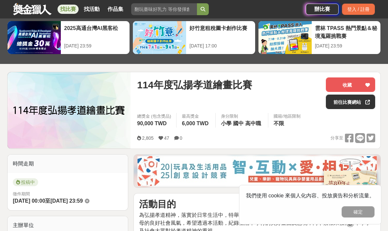
scroll to position [41, 0]
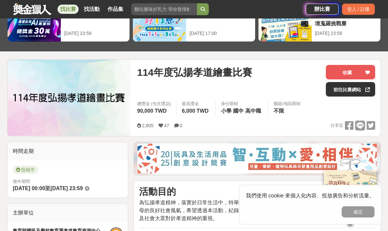
click at [341, 90] on link "前往比賽網站" at bounding box center [350, 89] width 49 height 14
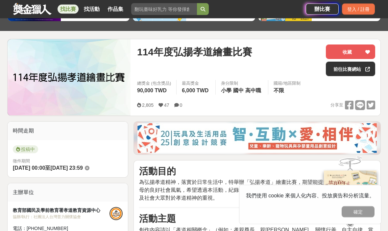
scroll to position [52, 0]
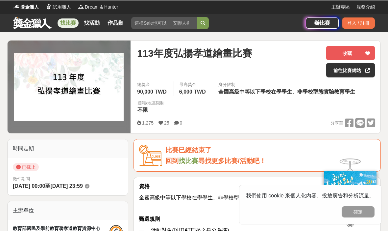
click at [49, 78] on img at bounding box center [69, 87] width 110 height 68
click at [27, 120] on img at bounding box center [69, 87] width 110 height 68
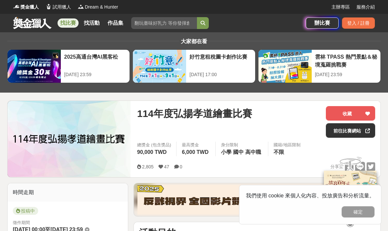
click at [356, 216] on button "確定" at bounding box center [358, 211] width 33 height 11
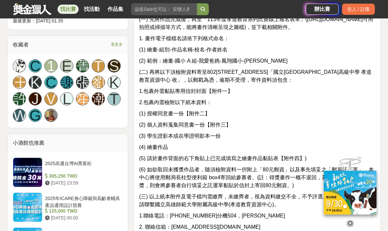
scroll to position [418, 0]
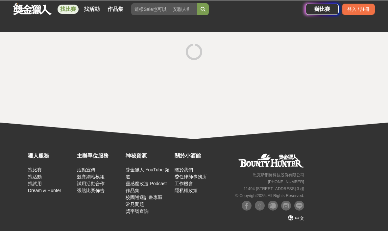
click at [112, 9] on link "作品集" at bounding box center [115, 9] width 21 height 9
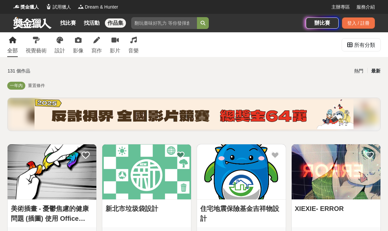
click at [94, 43] on link "寫作" at bounding box center [96, 44] width 11 height 25
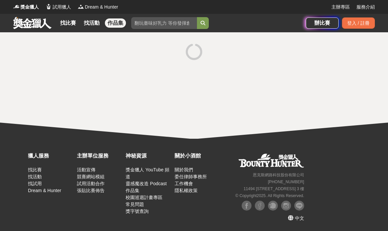
scroll to position [25, 0]
